Goal: Task Accomplishment & Management: Use online tool/utility

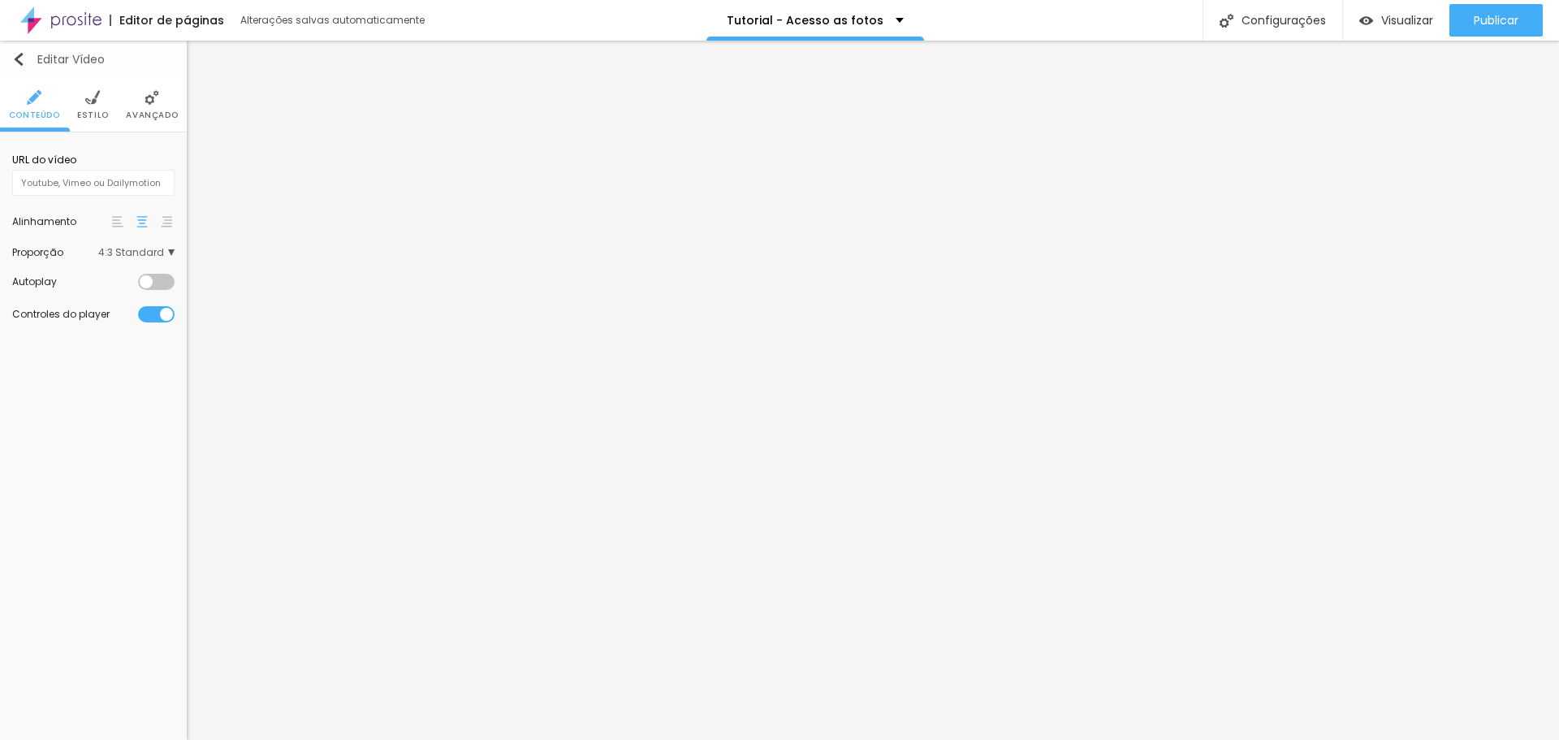
click at [19, 60] on img "button" at bounding box center [18, 59] width 13 height 13
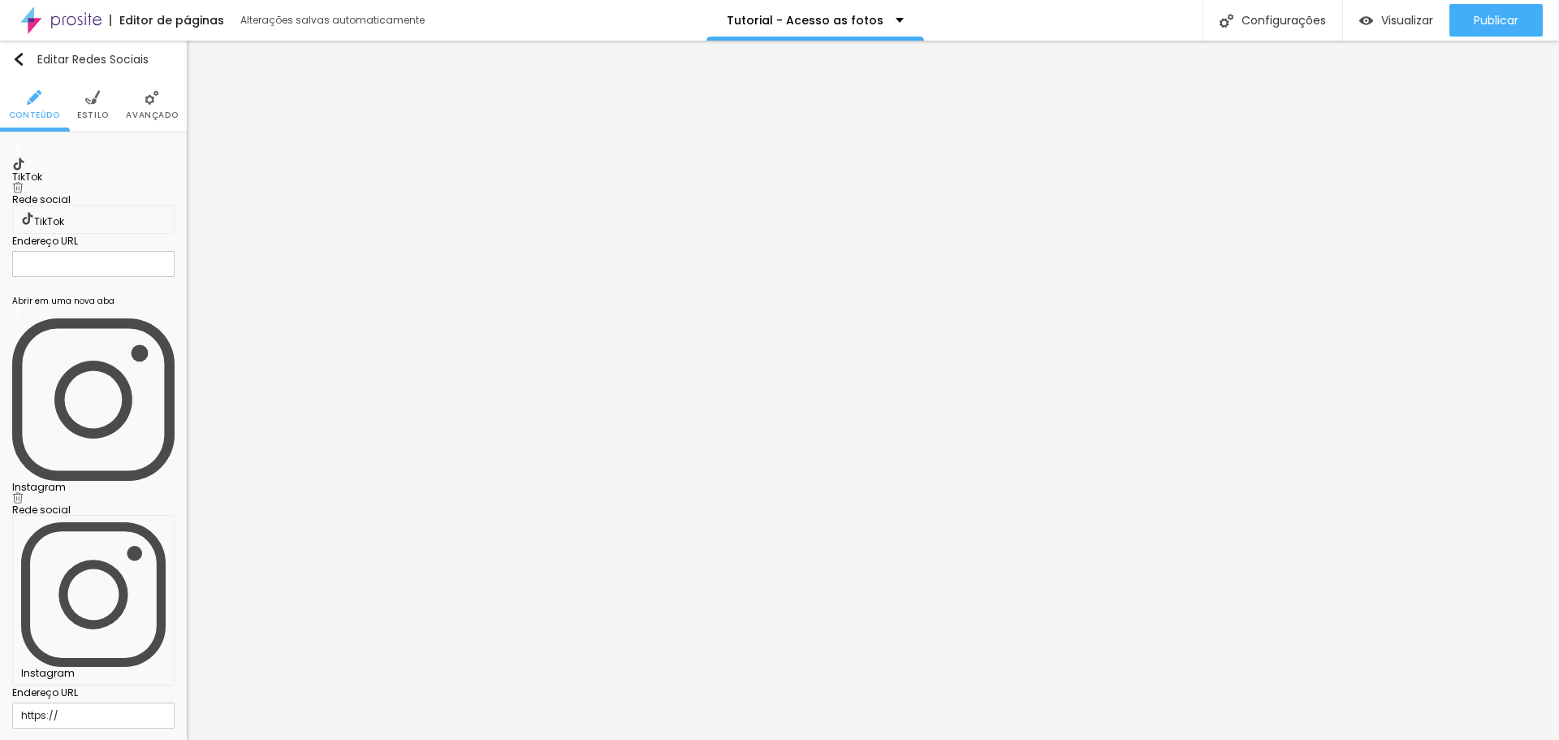
click at [24, 182] on img at bounding box center [17, 187] width 11 height 11
type input "https://"
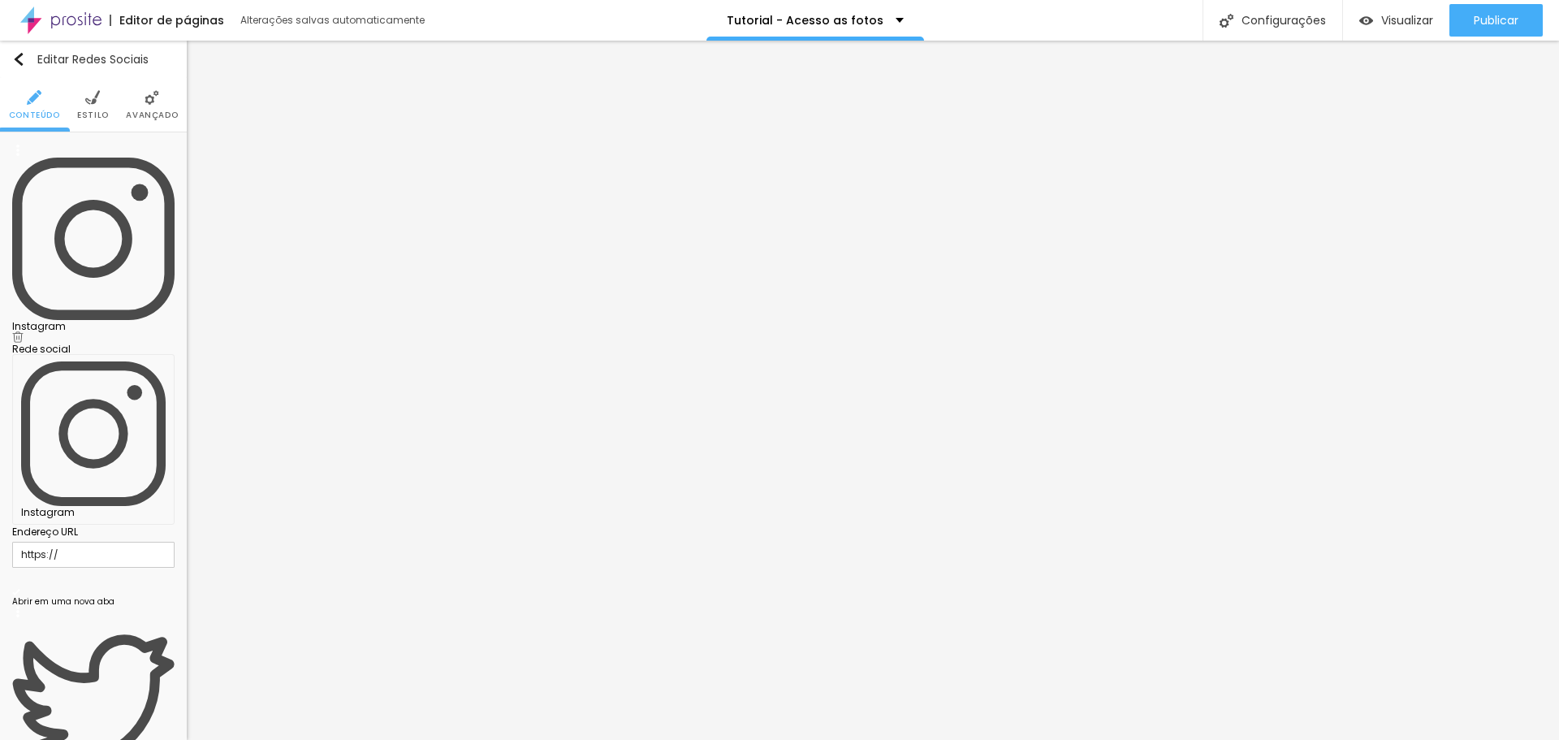
click at [93, 111] on span "Estilo" at bounding box center [93, 115] width 32 height 8
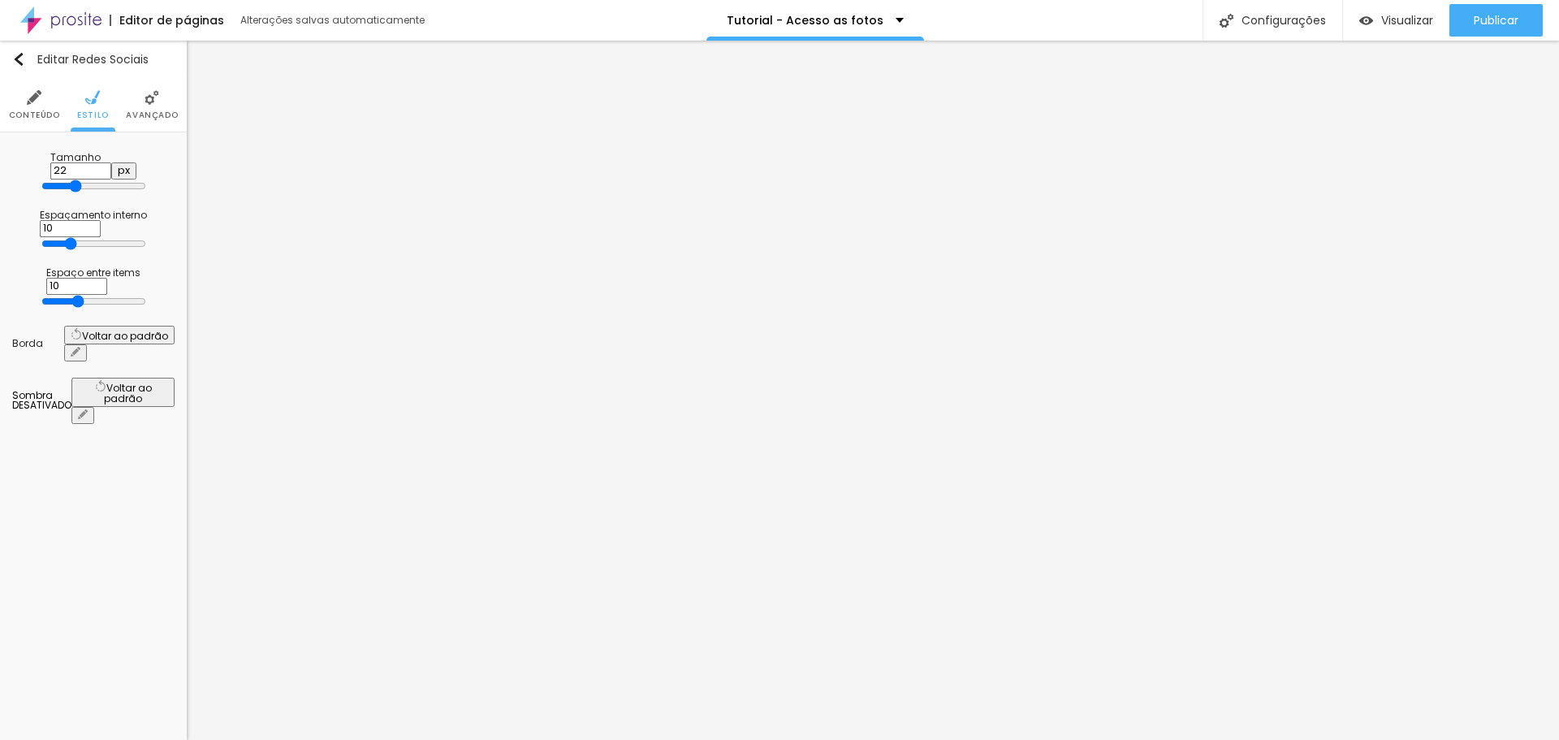
click at [149, 108] on li "Avançado" at bounding box center [152, 105] width 52 height 54
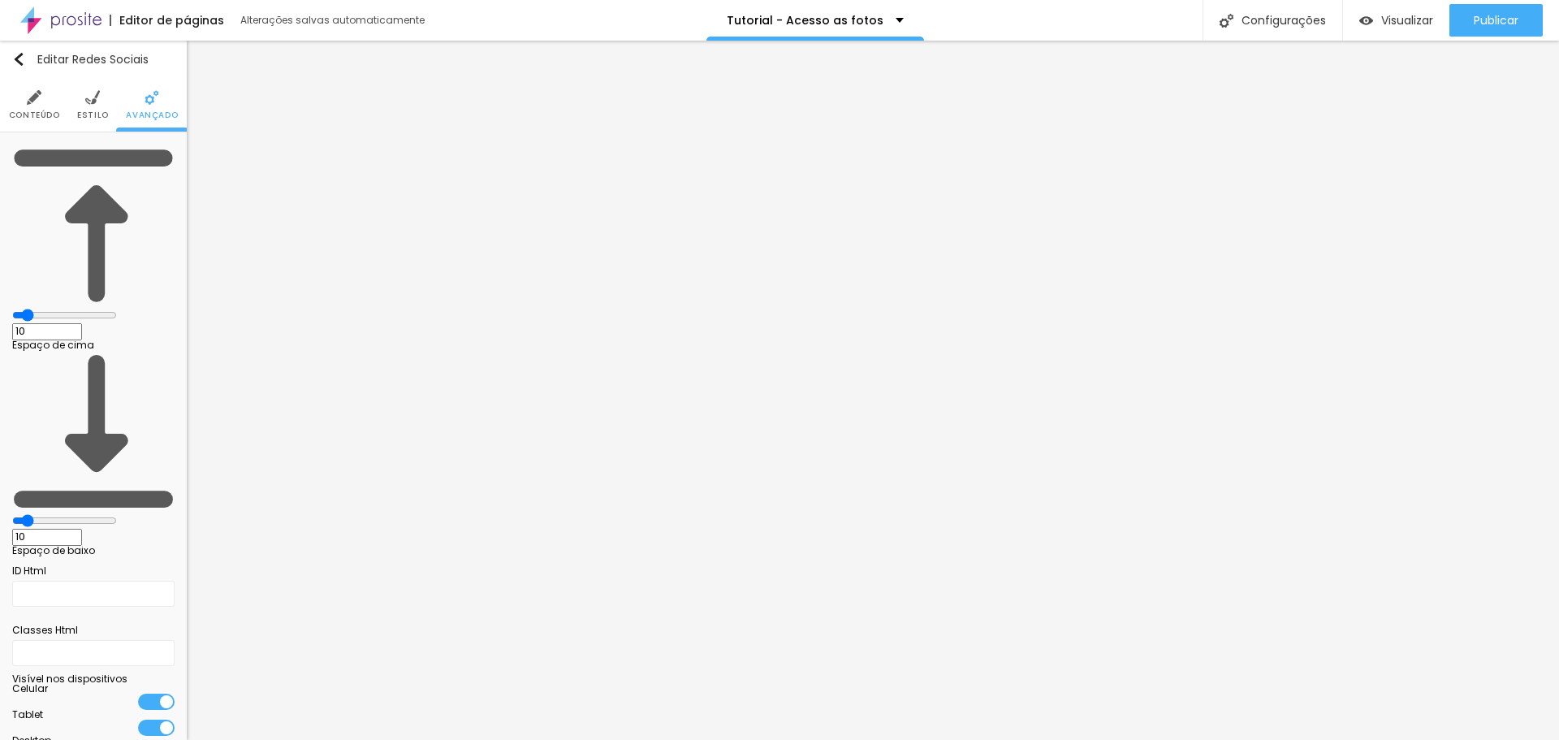
click at [33, 108] on li "Conteúdo" at bounding box center [34, 105] width 51 height 54
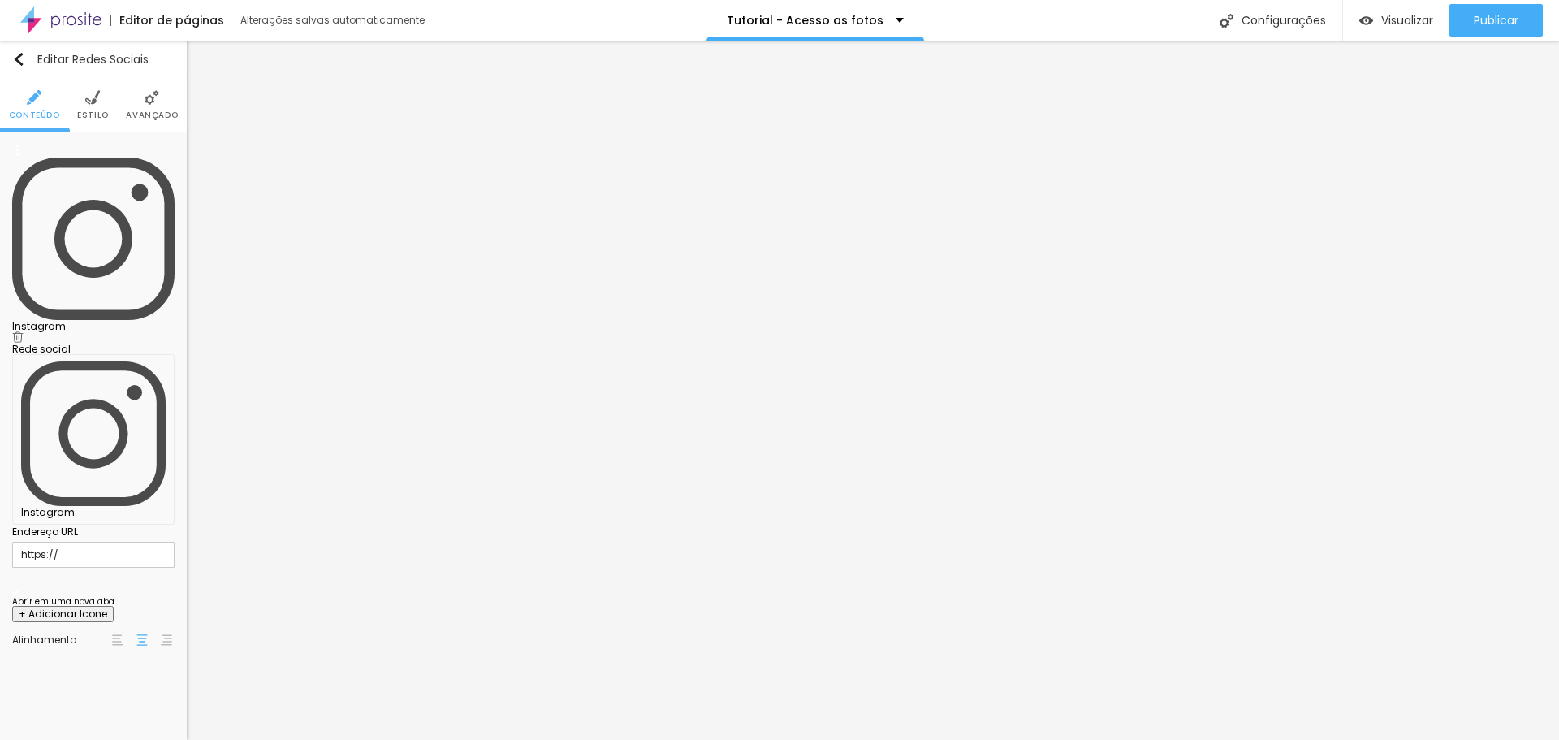
click at [24, 331] on img at bounding box center [17, 336] width 11 height 11
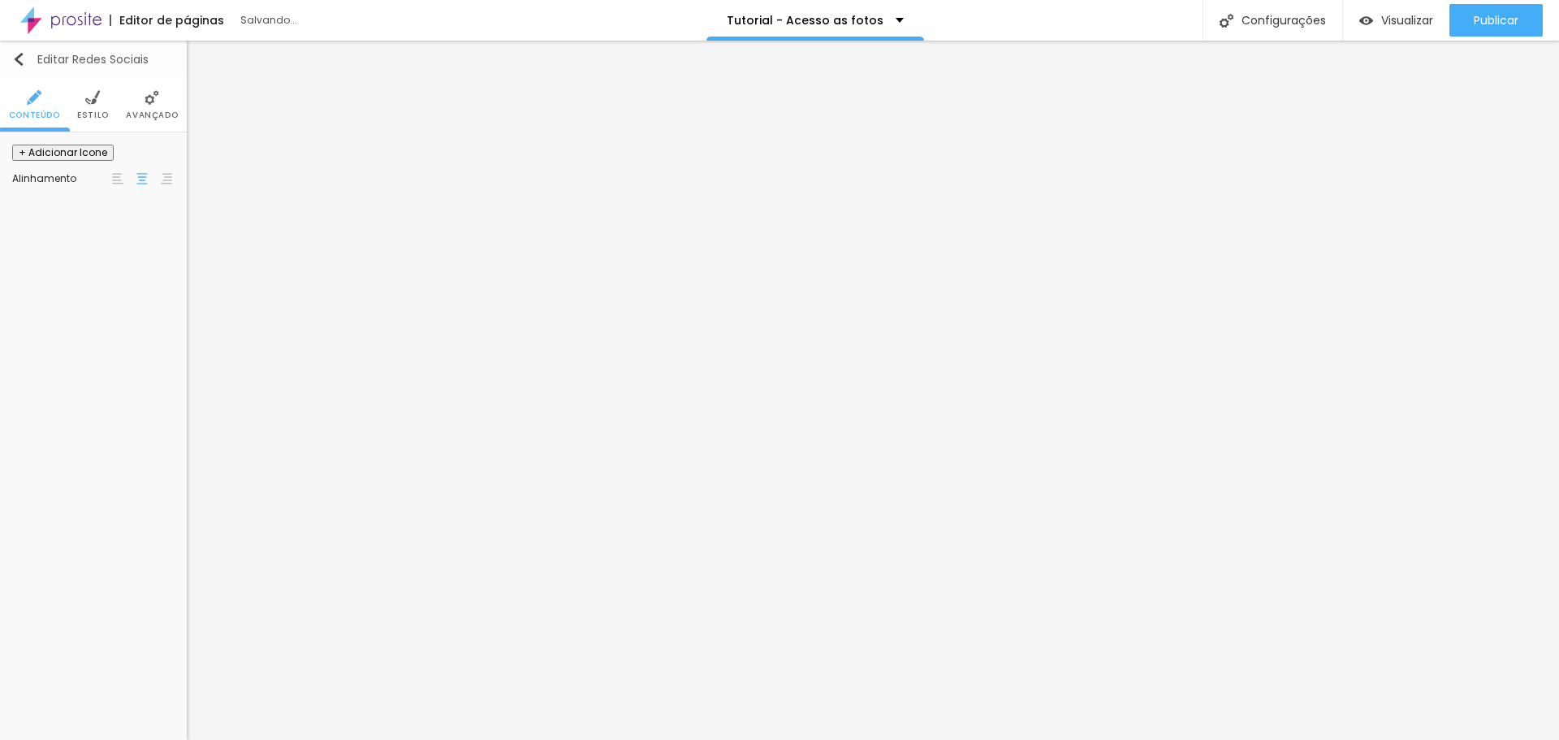
click at [18, 58] on img "button" at bounding box center [18, 59] width 13 height 13
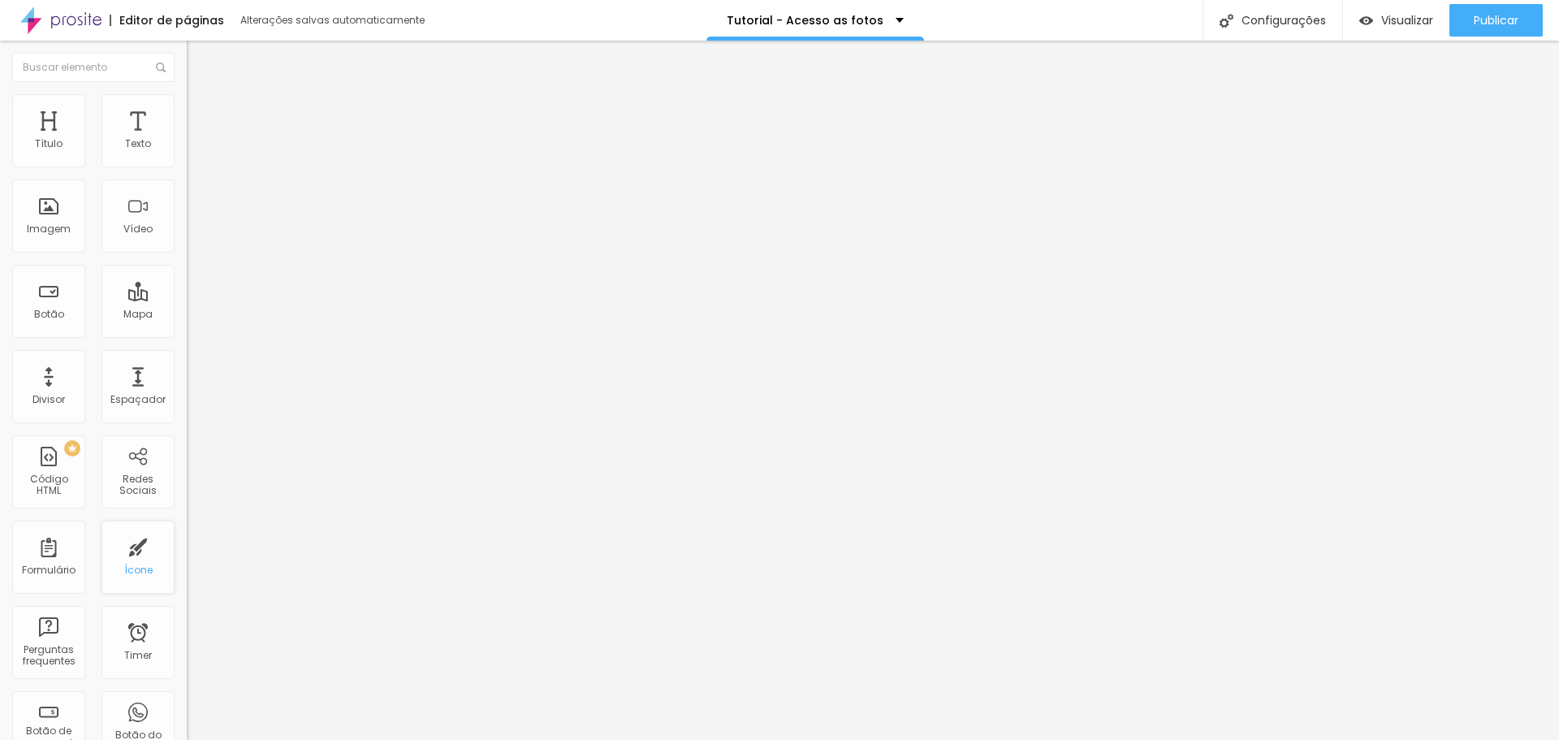
click at [127, 568] on div "Ícone" at bounding box center [138, 569] width 28 height 11
